Goal: Complete application form

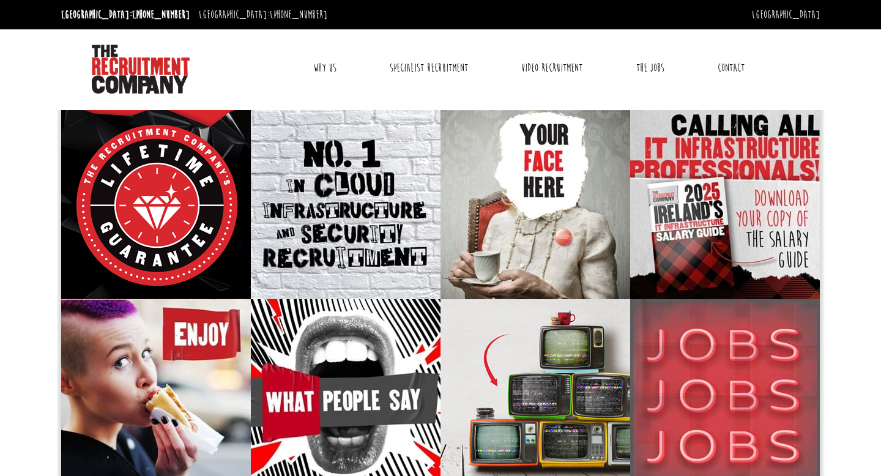
click at [728, 69] on link "Contact" at bounding box center [730, 68] width 45 height 31
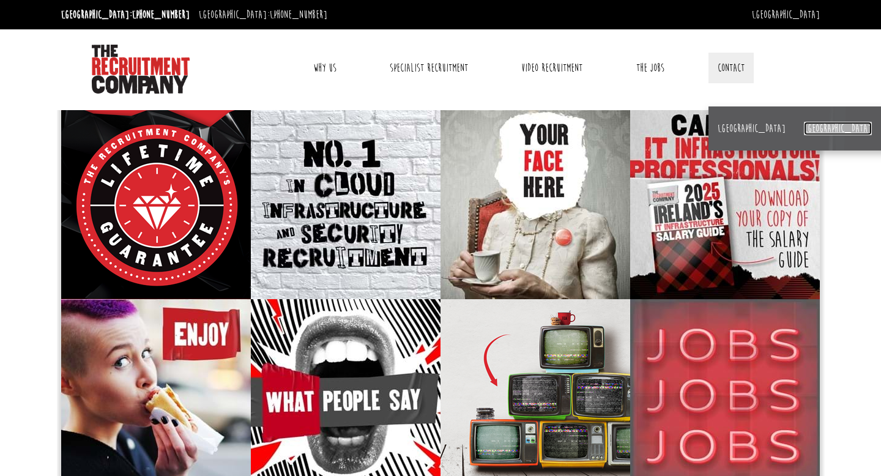
click at [804, 125] on link "[GEOGRAPHIC_DATA]" at bounding box center [838, 128] width 68 height 13
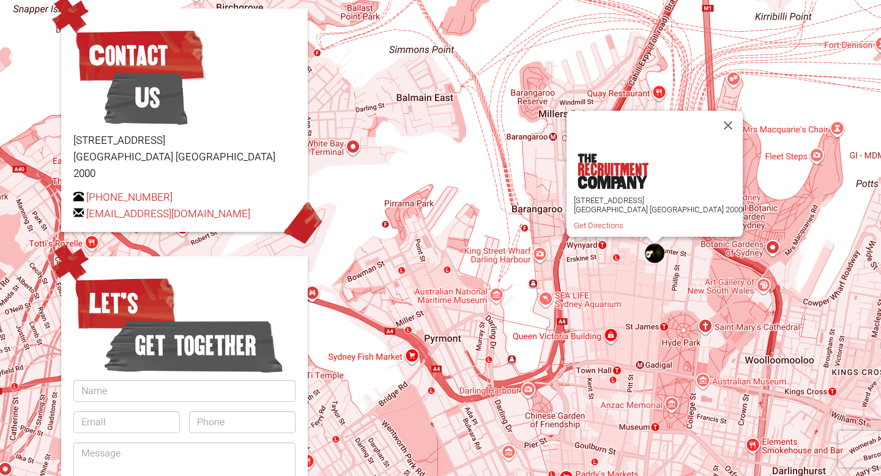
scroll to position [203, 0]
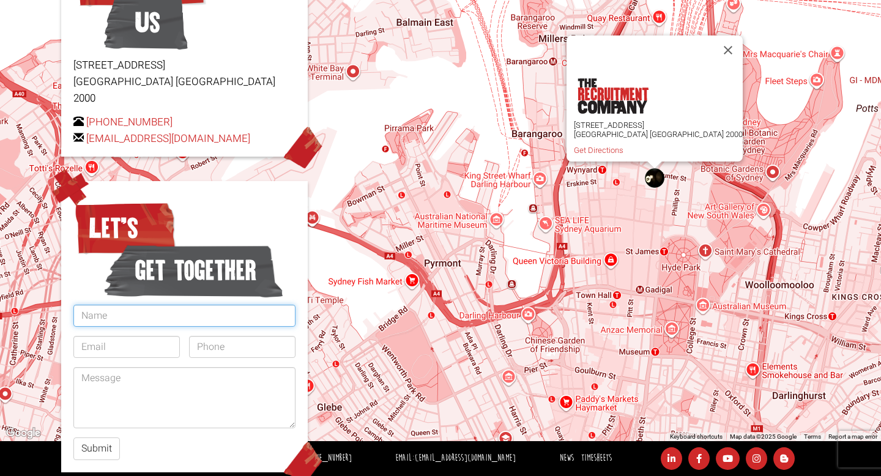
click at [201, 305] on input "text" at bounding box center [184, 316] width 222 height 22
type input "Andrea"
click at [105, 336] on input "email" at bounding box center [126, 347] width 106 height 22
type input "andreaslevin01@gmail.com"
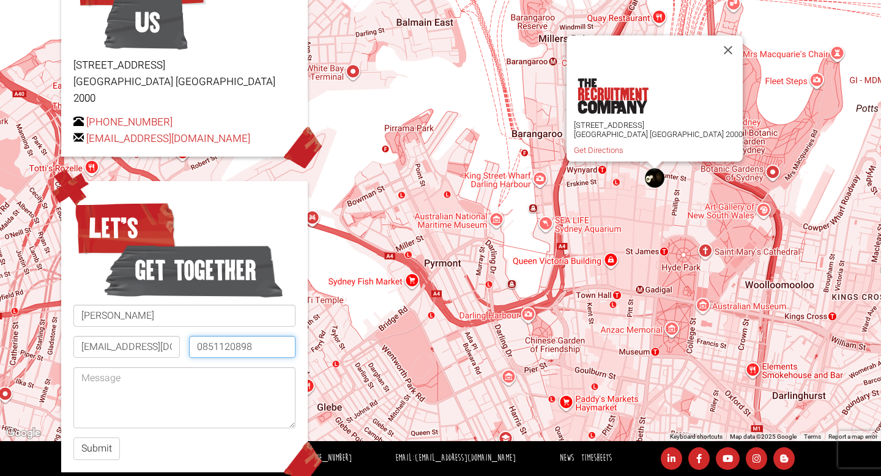
click at [263, 336] on input "0851120898" at bounding box center [242, 347] width 106 height 22
click at [204, 336] on input "0851120898" at bounding box center [242, 347] width 106 height 22
type input "+353851120898"
click at [153, 367] on textarea at bounding box center [184, 397] width 222 height 61
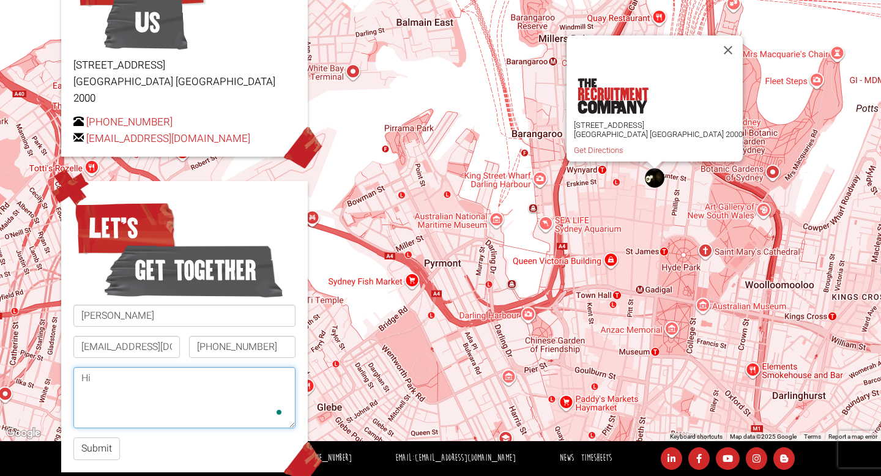
click at [134, 387] on textarea "Hi" at bounding box center [184, 397] width 222 height 61
type textarea "H"
click at [101, 372] on textarea "To" at bounding box center [184, 397] width 222 height 61
type textarea "To whom this may concern,"
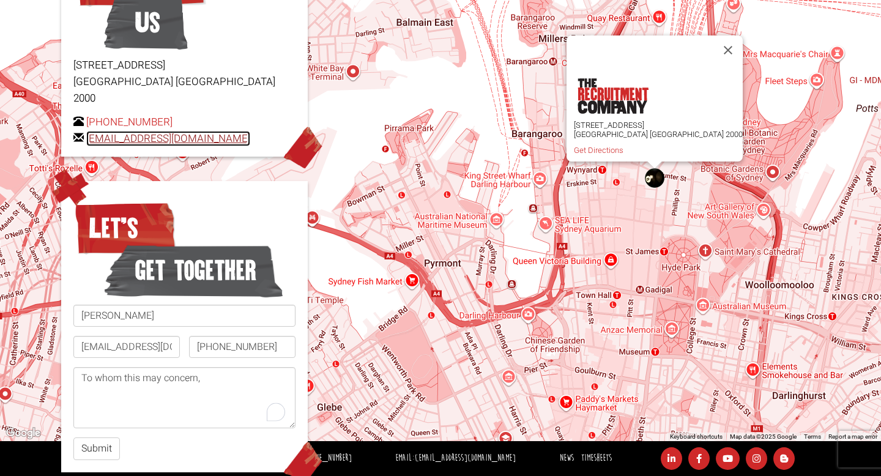
click at [170, 131] on link "[EMAIL_ADDRESS][DOMAIN_NAME]" at bounding box center [168, 138] width 164 height 15
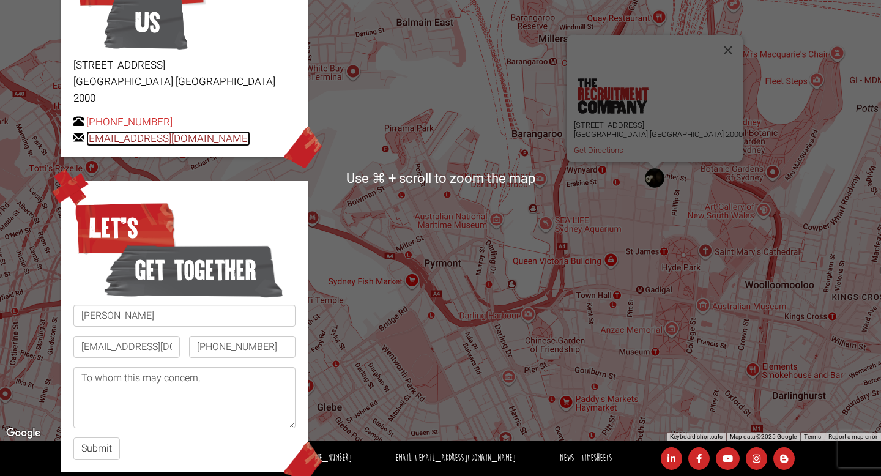
scroll to position [0, 0]
